Goal: Task Accomplishment & Management: Manage account settings

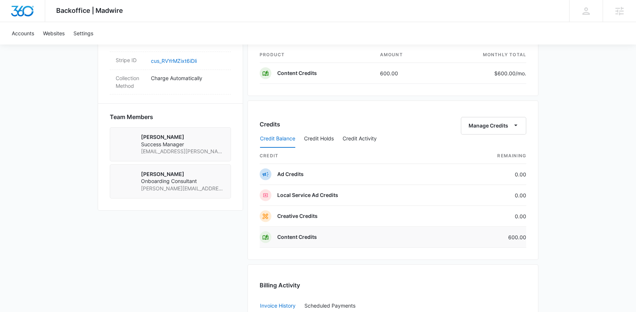
scroll to position [458, 0]
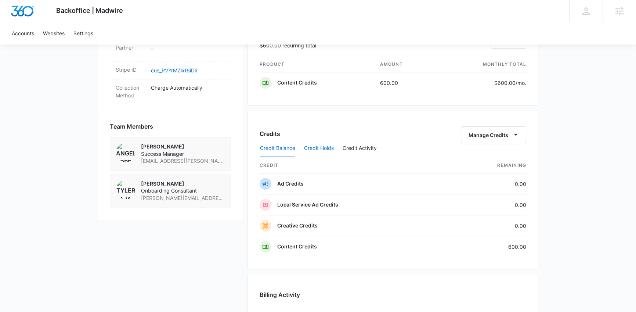
click at [315, 147] on button "Credit Holds" at bounding box center [319, 149] width 30 height 18
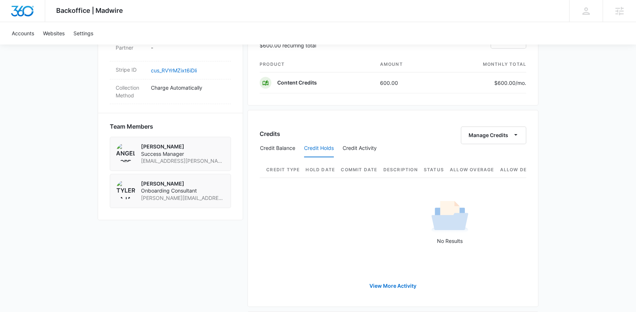
scroll to position [0, 0]
click at [290, 147] on button "Credit Balance" at bounding box center [277, 149] width 35 height 18
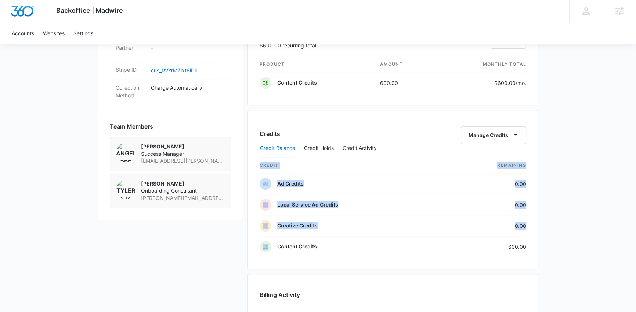
drag, startPoint x: 275, startPoint y: 243, endPoint x: 537, endPoint y: 242, distance: 262.5
click at [537, 242] on div "Credits Manage Credits Credit Balance Credit Holds Credit Activity credit Remai…" at bounding box center [392, 189] width 291 height 159
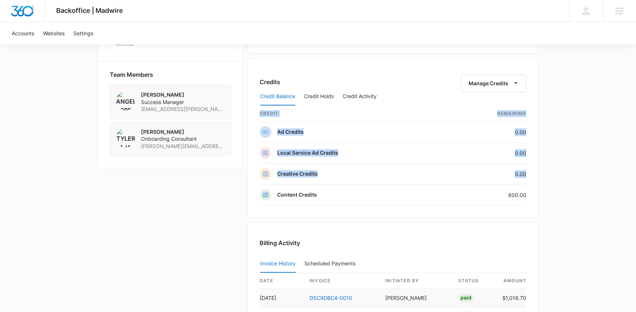
scroll to position [509, 0]
click at [408, 200] on td "Content Credits" at bounding box center [354, 195] width 189 height 21
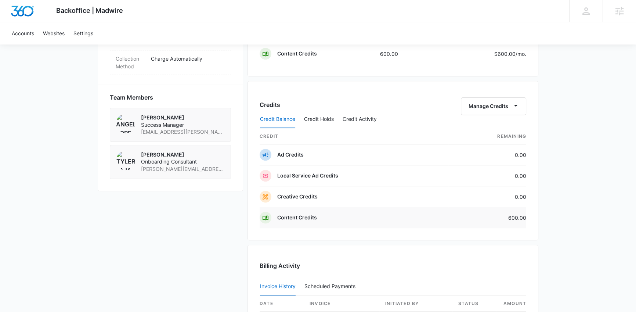
scroll to position [482, 0]
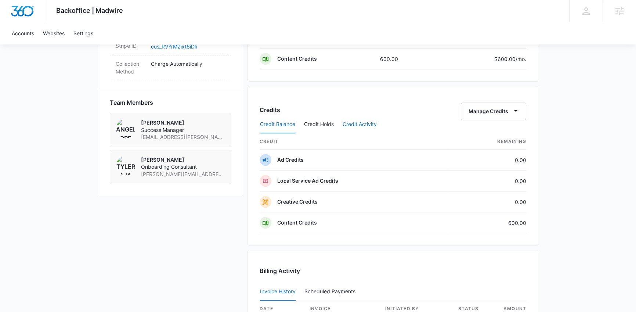
click at [358, 117] on button "Credit Activity" at bounding box center [360, 125] width 34 height 18
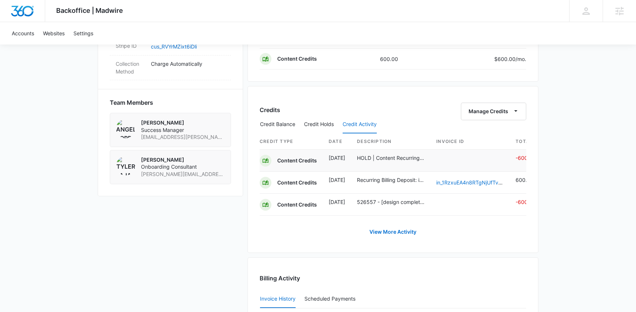
scroll to position [0, 9]
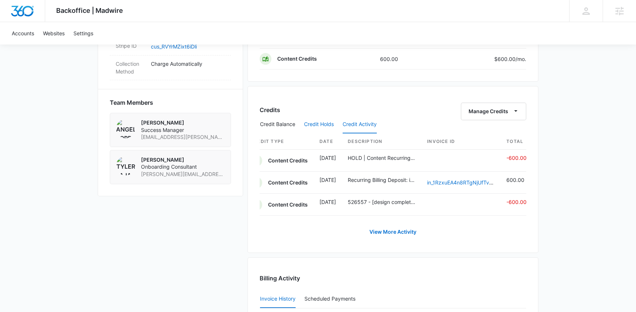
click at [321, 127] on button "Credit Holds" at bounding box center [319, 125] width 30 height 18
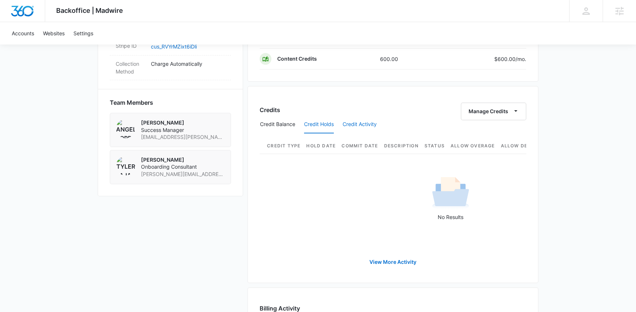
click at [350, 127] on button "Credit Activity" at bounding box center [360, 125] width 34 height 18
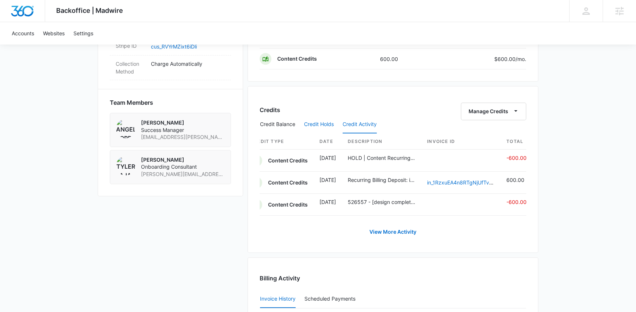
click at [319, 125] on button "Credit Holds" at bounding box center [319, 125] width 30 height 18
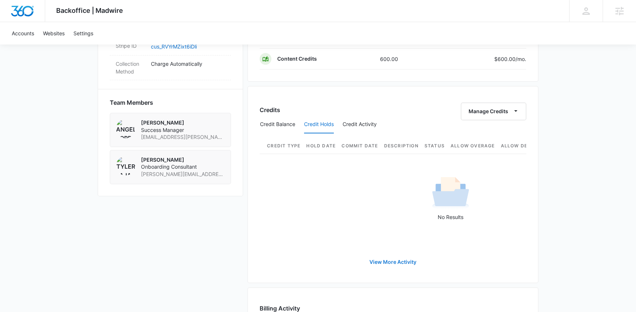
click at [375, 264] on link "View More Activity" at bounding box center [393, 262] width 62 height 18
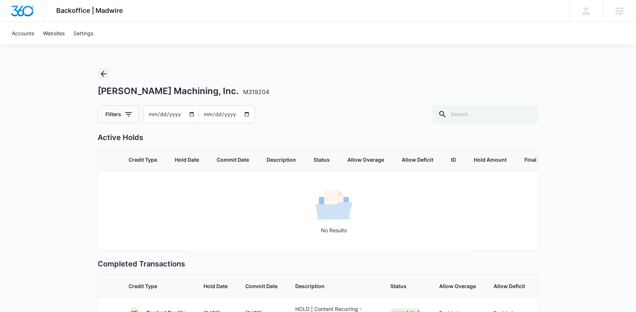
click at [98, 69] on button "Back" at bounding box center [104, 74] width 12 height 12
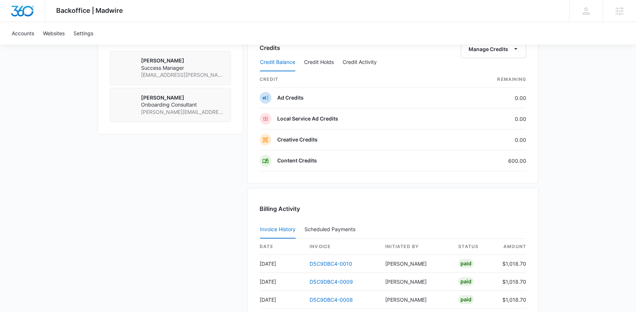
scroll to position [547, 0]
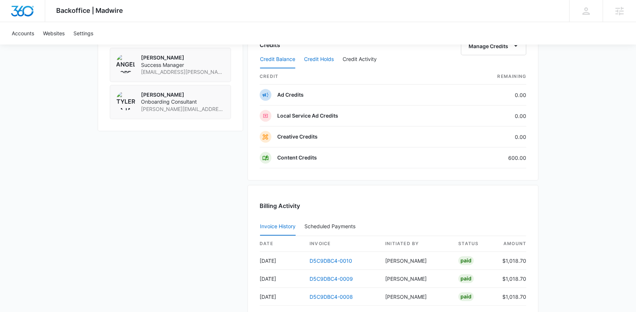
click at [323, 58] on button "Credit Holds" at bounding box center [319, 60] width 30 height 18
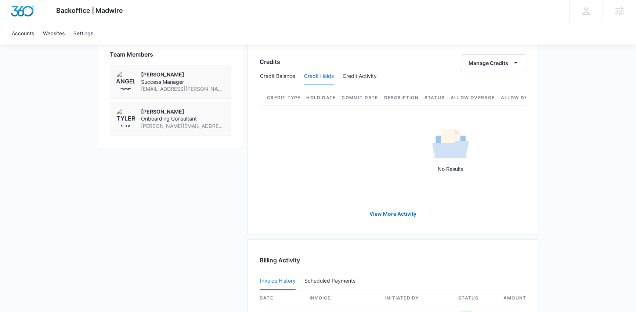
scroll to position [529, 0]
click at [350, 75] on button "Credit Activity" at bounding box center [360, 77] width 34 height 18
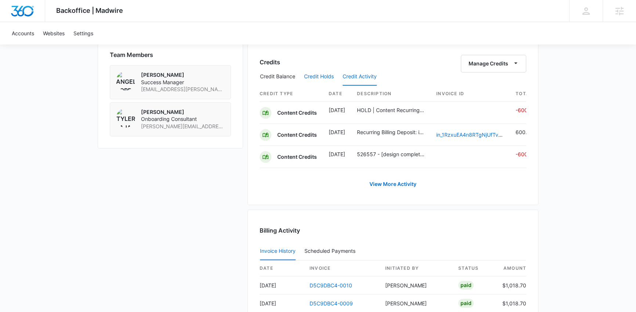
click at [319, 76] on button "Credit Holds" at bounding box center [319, 77] width 30 height 18
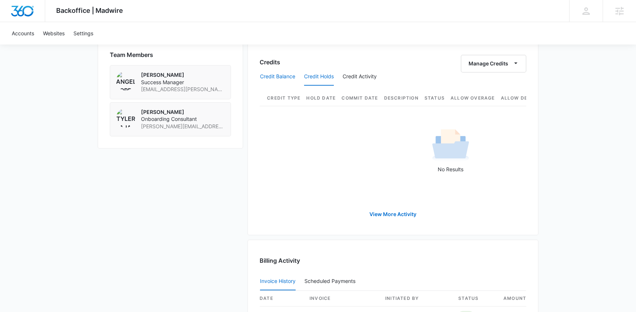
click at [292, 77] on button "Credit Balance" at bounding box center [277, 77] width 35 height 18
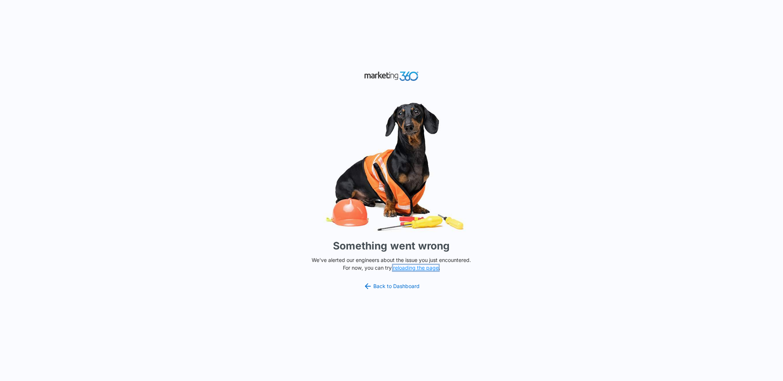
click at [423, 270] on button "reloading the page" at bounding box center [416, 268] width 46 height 6
